Goal: Transaction & Acquisition: Purchase product/service

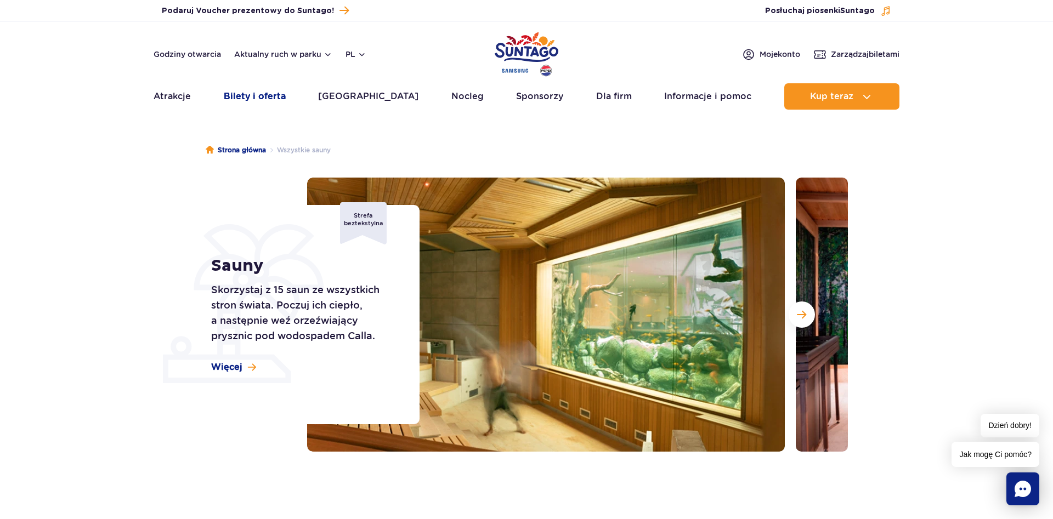
click at [260, 101] on link "Bilety i oferta" at bounding box center [255, 96] width 62 height 26
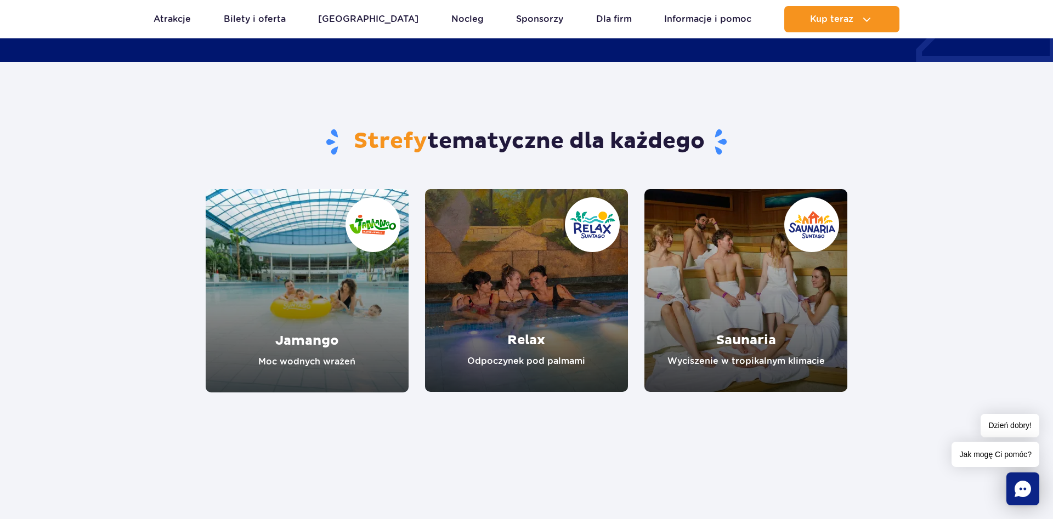
scroll to position [503, 0]
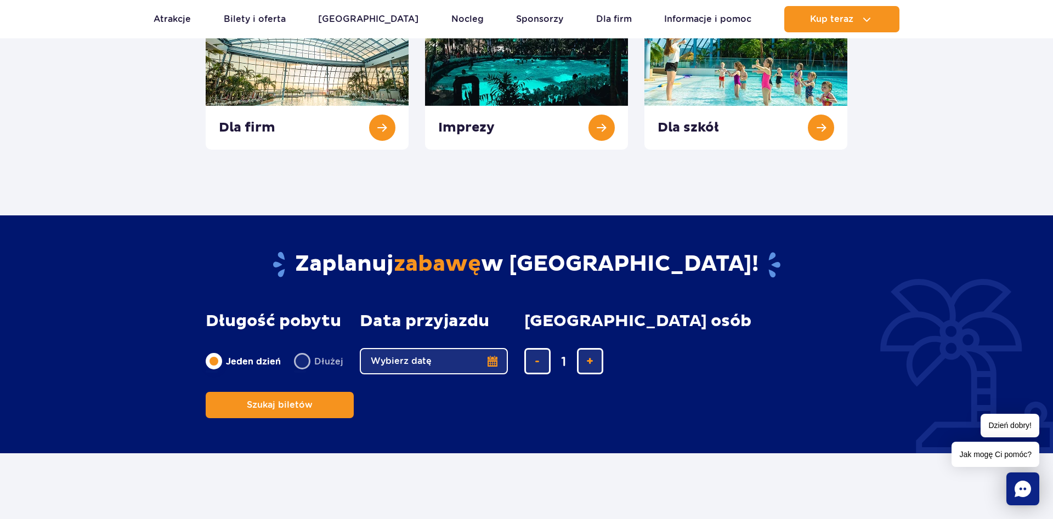
click at [224, 189] on div "Bilety i oferta Kreator biletów Kreator biletów Cennik Cennik Vouchery Vouchery" at bounding box center [526, 215] width 1053 height 1138
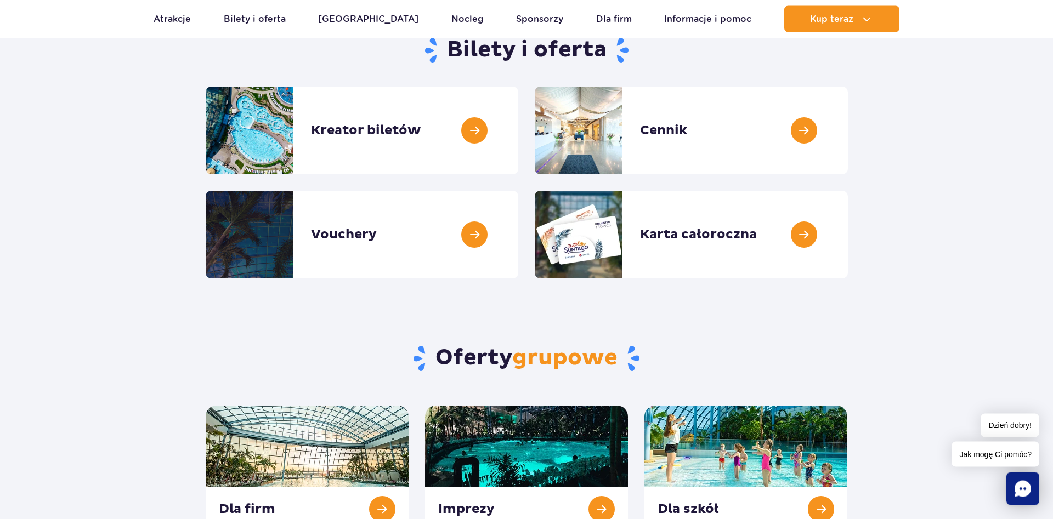
scroll to position [0, 0]
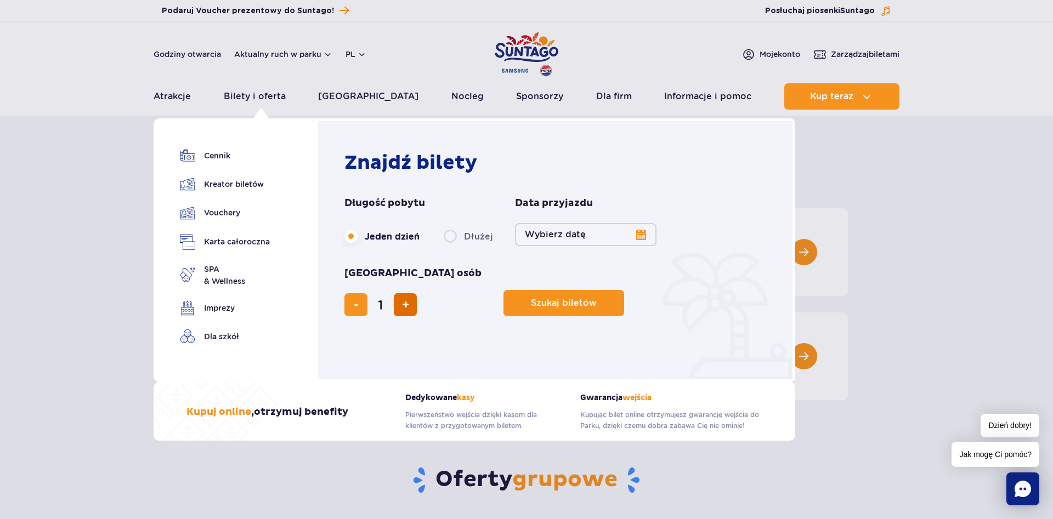
click at [417, 293] on button "dodaj bilet" at bounding box center [405, 304] width 23 height 23
type input "2"
click at [641, 236] on button "Wybierz datę" at bounding box center [585, 234] width 141 height 23
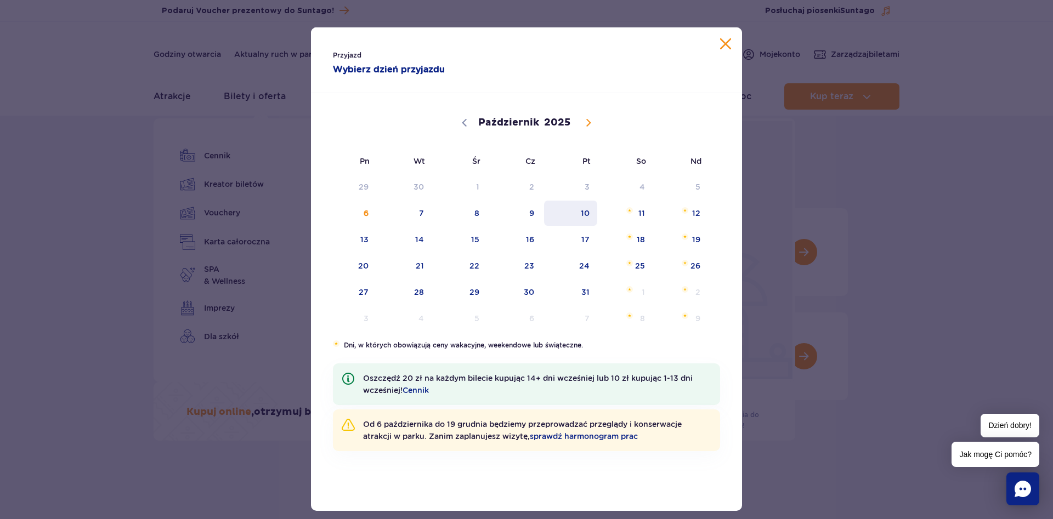
click at [582, 214] on span "10" at bounding box center [570, 213] width 55 height 25
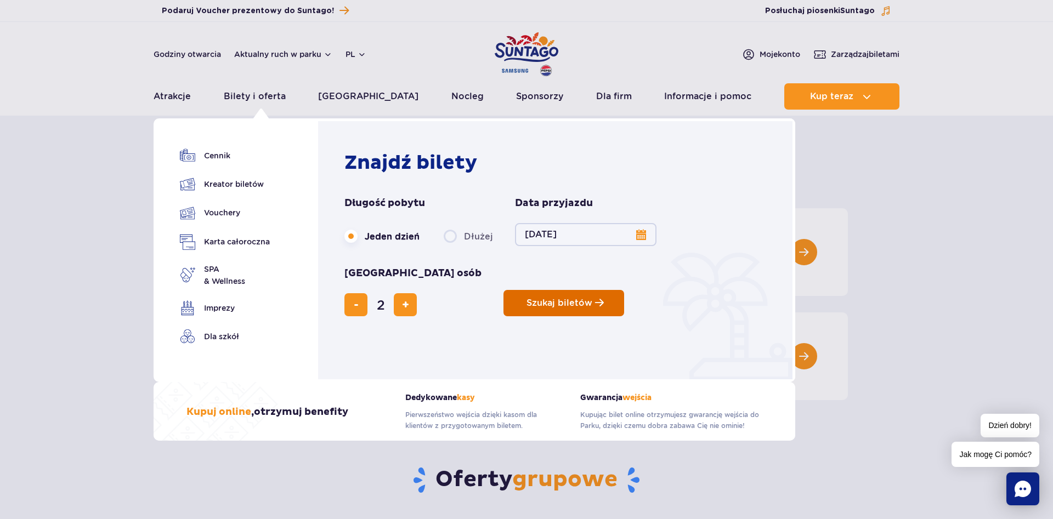
click at [526, 298] on span "Szukaj biletów" at bounding box center [559, 303] width 66 height 10
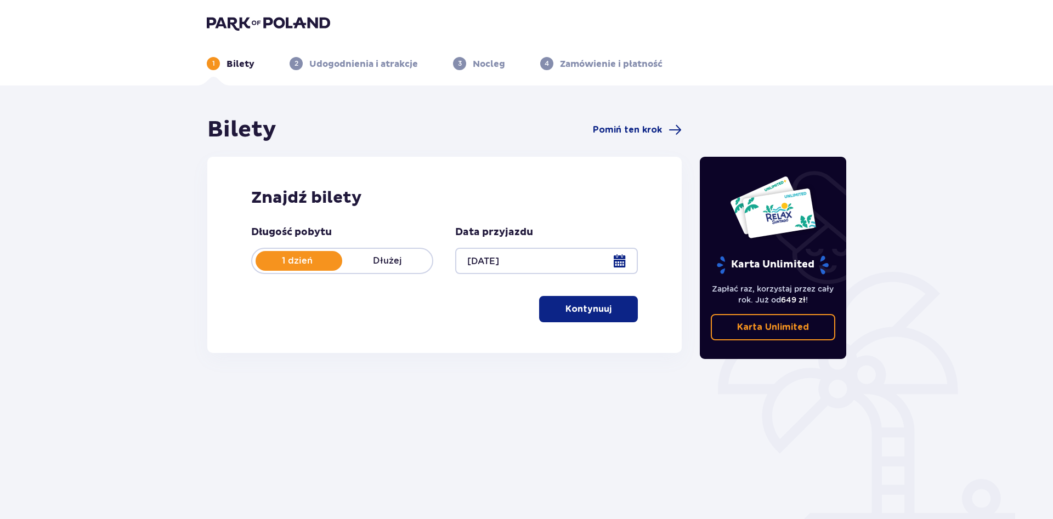
click at [588, 314] on p "Kontynuuj" at bounding box center [588, 309] width 46 height 12
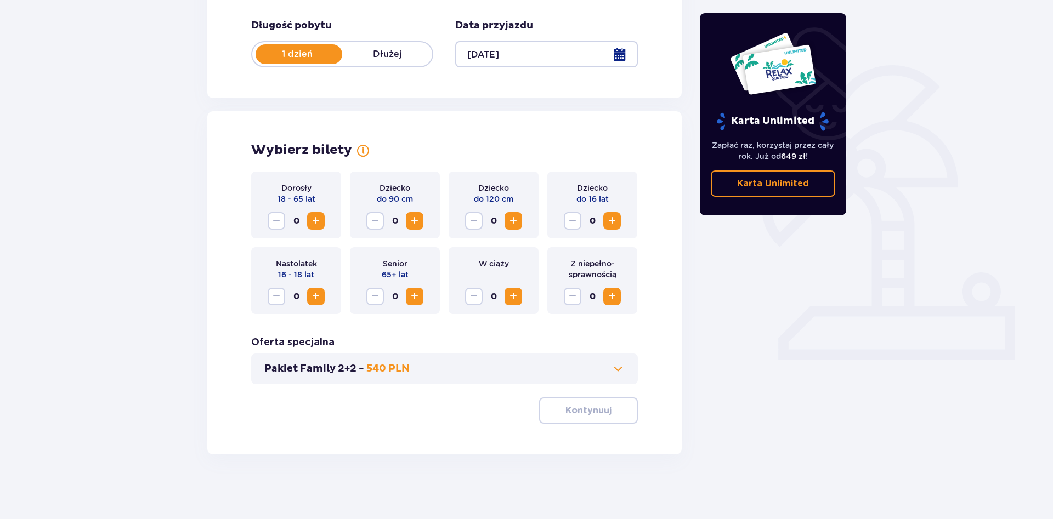
scroll to position [208, 0]
click at [318, 226] on span "Zwiększ" at bounding box center [315, 219] width 13 height 13
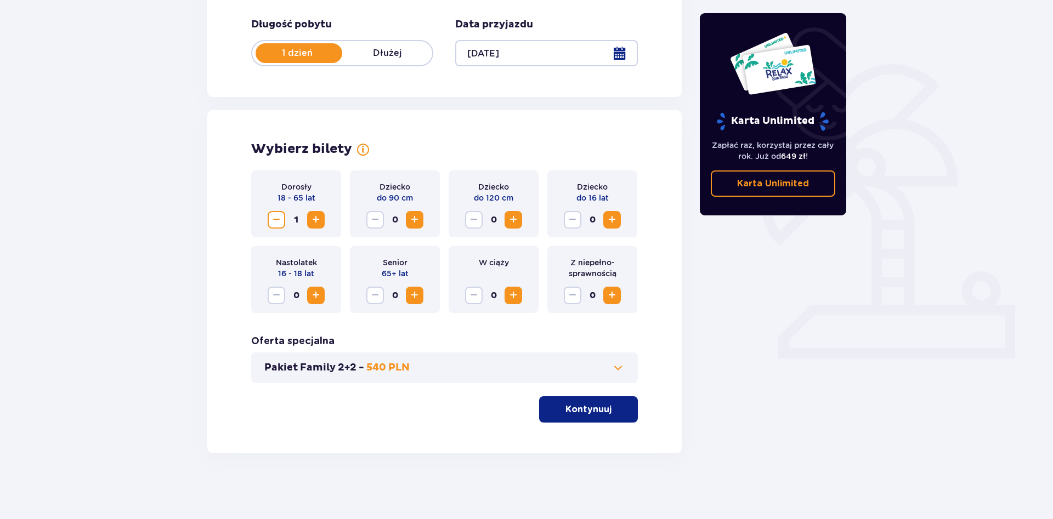
click at [317, 224] on span "Zwiększ" at bounding box center [315, 219] width 13 height 13
click at [603, 416] on button "Kontynuuj" at bounding box center [588, 409] width 99 height 26
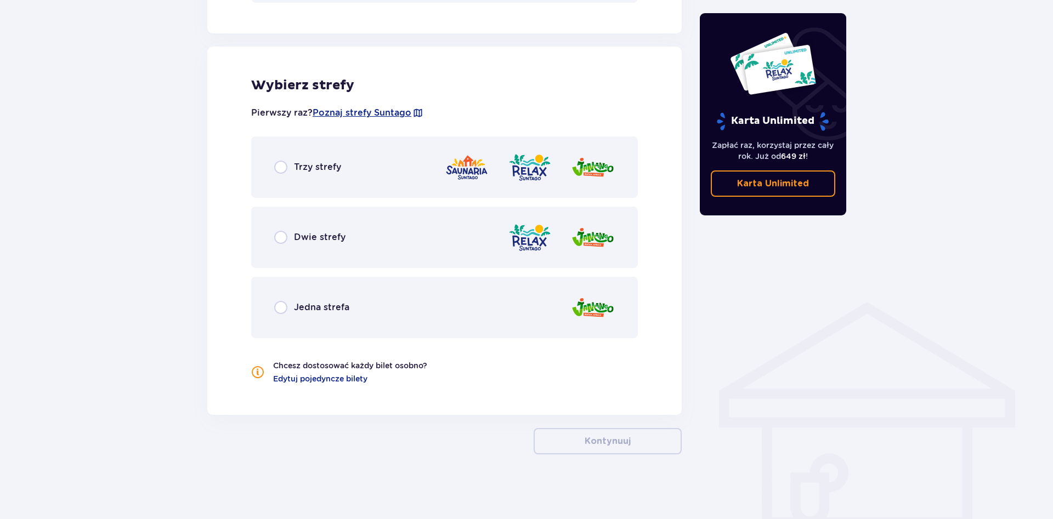
scroll to position [590, 0]
drag, startPoint x: 282, startPoint y: 166, endPoint x: 268, endPoint y: 188, distance: 25.7
click at [282, 166] on input "radio" at bounding box center [280, 166] width 13 height 13
radio input "true"
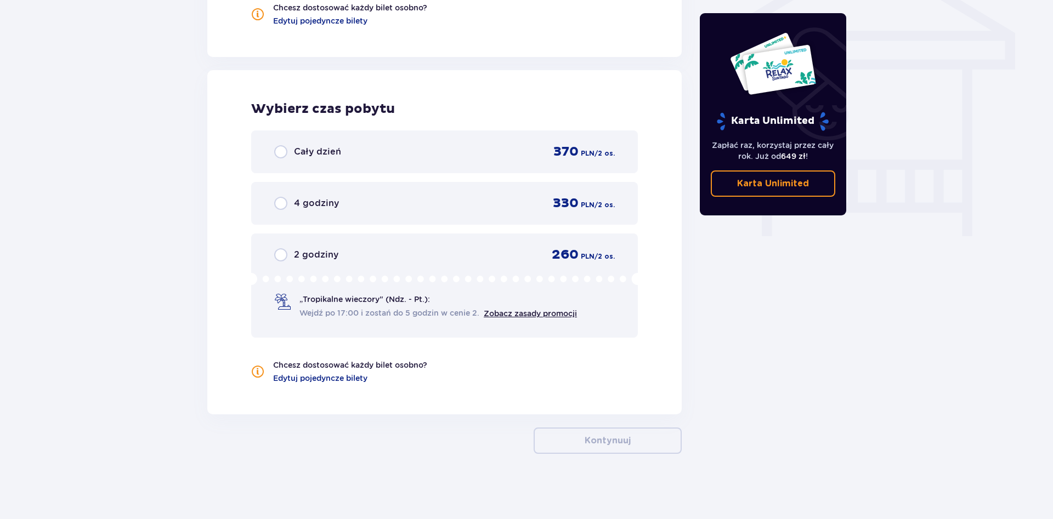
scroll to position [947, 0]
click at [279, 251] on input "radio" at bounding box center [280, 254] width 13 height 13
radio input "true"
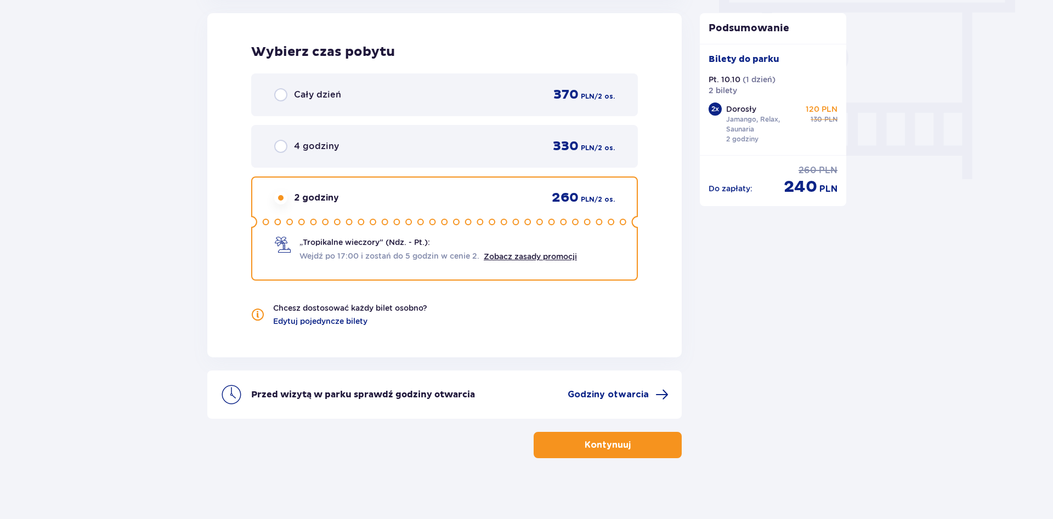
scroll to position [1009, 0]
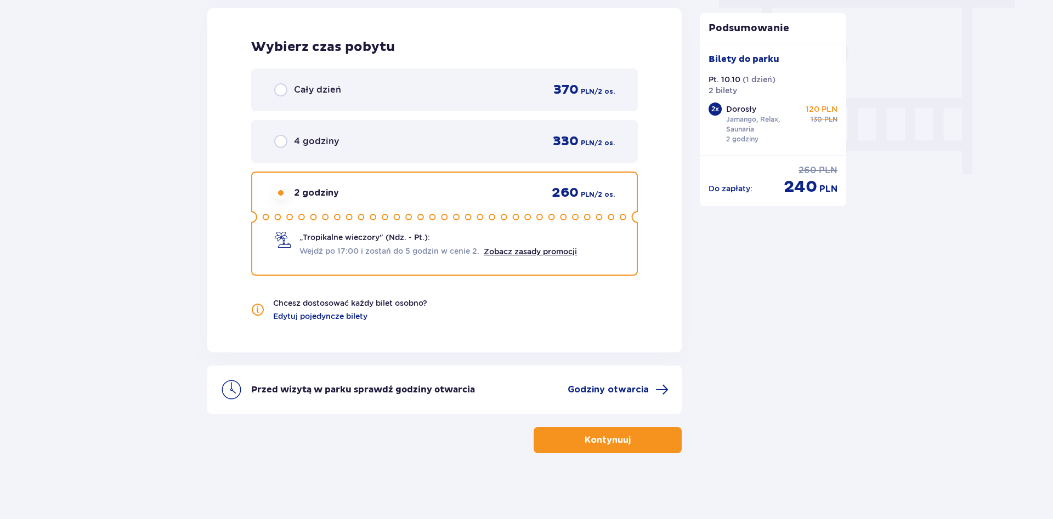
click at [609, 446] on button "Kontynuuj" at bounding box center [608, 440] width 148 height 26
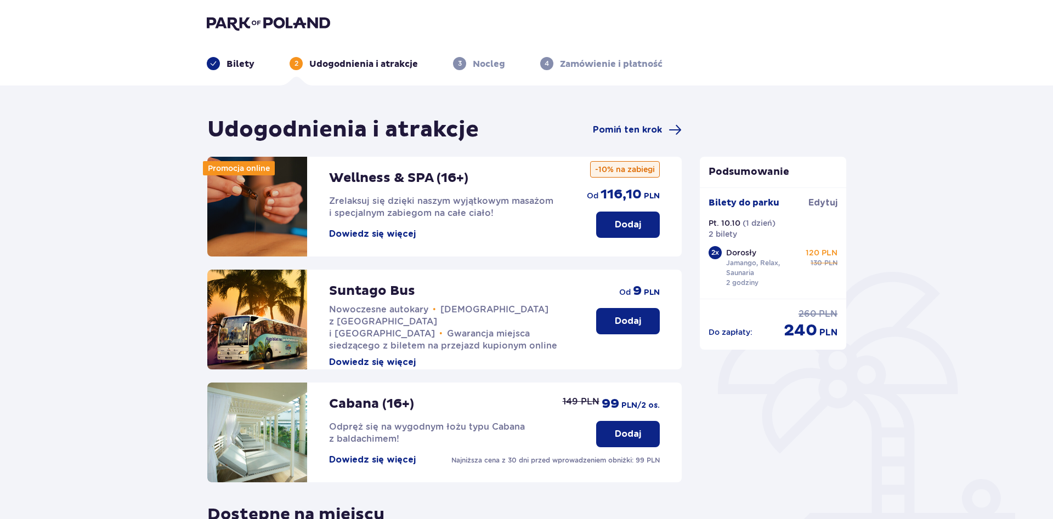
click at [624, 326] on p "Dodaj" at bounding box center [628, 321] width 26 height 12
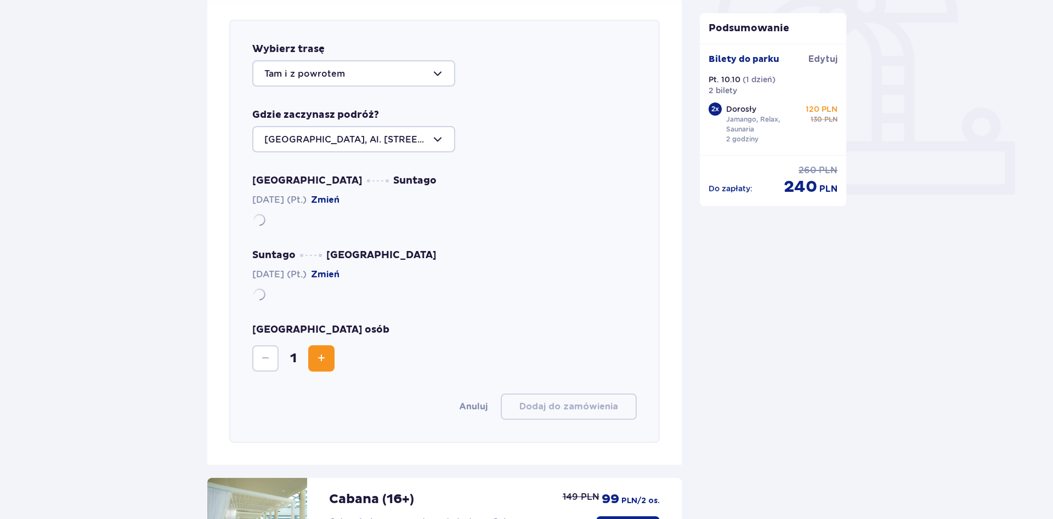
scroll to position [378, 0]
